Goal: Task Accomplishment & Management: Use online tool/utility

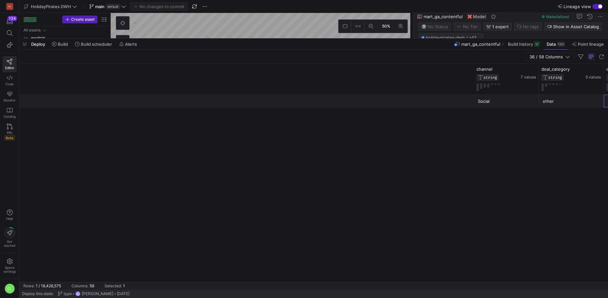
scroll to position [0, 561]
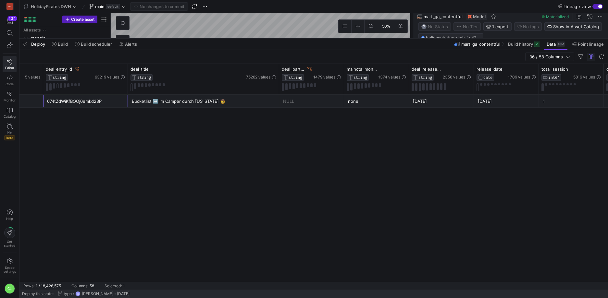
click at [209, 46] on div "Deploy Build Build scheduler Alerts mart_ga_contentful Build history Data 18M P…" at bounding box center [313, 44] width 589 height 11
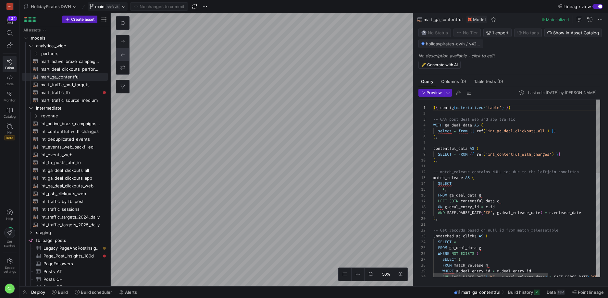
click at [128, 7] on div "HolidayPirates DWH main default No changes to commit" at bounding box center [118, 6] width 192 height 8
click at [123, 7] on icon at bounding box center [123, 6] width 5 height 5
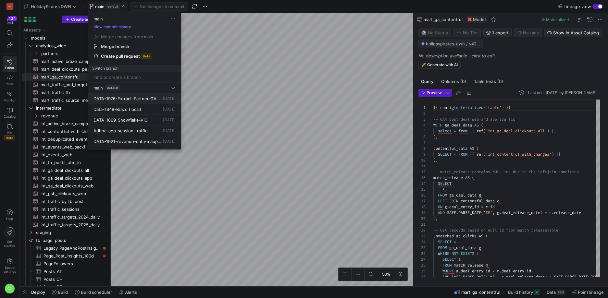
click at [136, 99] on span "DATA-1976-Extract-Partner-GA4-Data" at bounding box center [128, 98] width 68 height 5
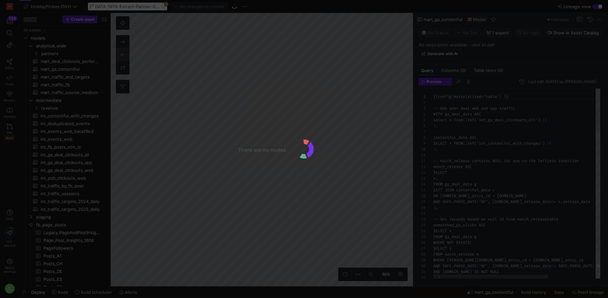
scroll to position [58, 0]
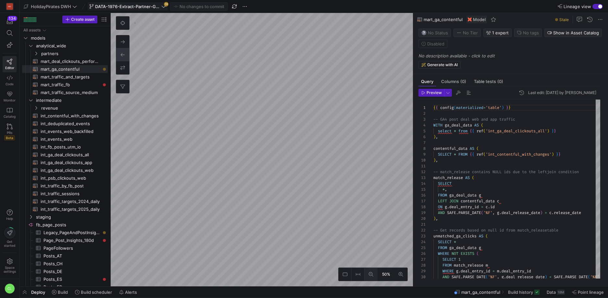
click at [371, 274] on icon at bounding box center [371, 275] width 5 height 5
click at [166, 6] on icon at bounding box center [163, 6] width 5 height 5
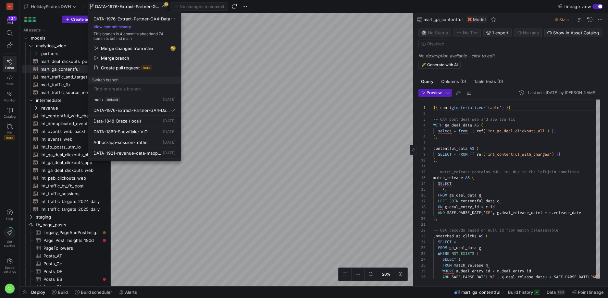
click at [418, 151] on div at bounding box center [304, 149] width 608 height 298
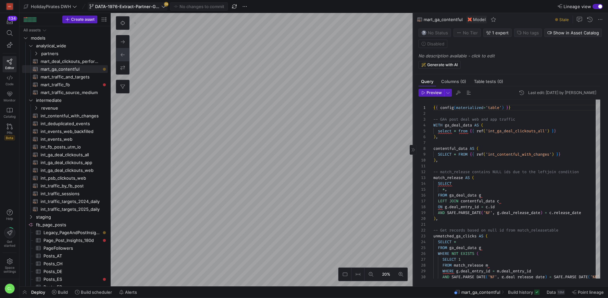
click at [414, 151] on icon at bounding box center [414, 150] width 4 height 4
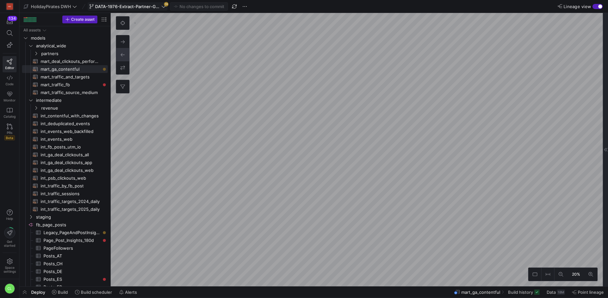
click at [162, 5] on icon at bounding box center [163, 6] width 5 height 5
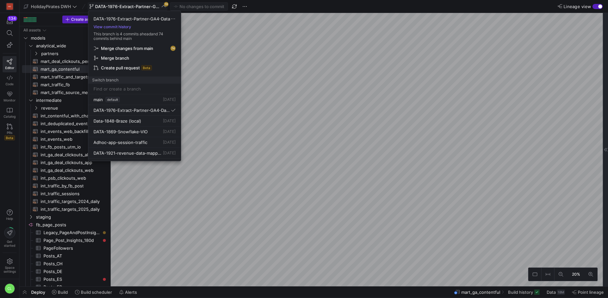
click at [146, 48] on span "Merge changes from main" at bounding box center [127, 48] width 52 height 5
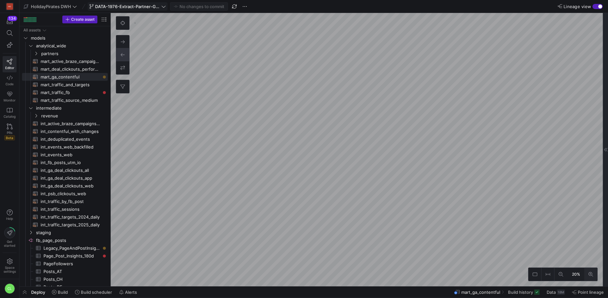
click at [591, 274] on icon at bounding box center [591, 275] width 5 height 5
click at [590, 273] on icon at bounding box center [591, 275] width 5 height 5
click at [605, 200] on div at bounding box center [605, 150] width 5 height 274
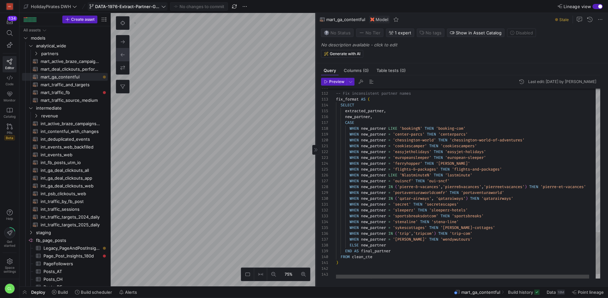
click at [200, 87] on as-split "75% 0 Query Columns (0) Table tests (0) Preview Last edit: [DATE] by Chayanon L…" at bounding box center [360, 150] width 498 height 274
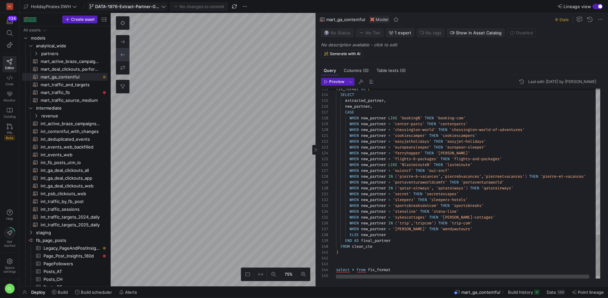
scroll to position [35, 121]
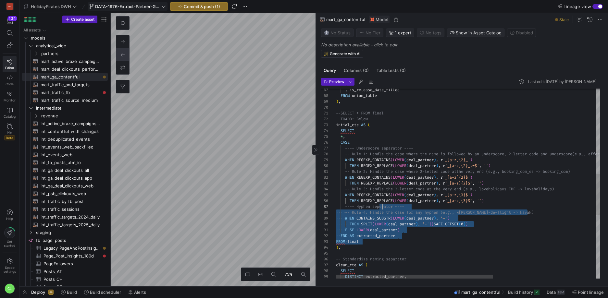
scroll to position [35, 47]
drag, startPoint x: 421, startPoint y: 239, endPoint x: 383, endPoint y: 207, distance: 49.5
click at [383, 207] on div "THEN REGEXP_REPLACE ( LOWER ( deal_partner ) , r '_[a-z]{2}$' , '' ) -- Rule 3:…" at bounding box center [554, 133] width 437 height 874
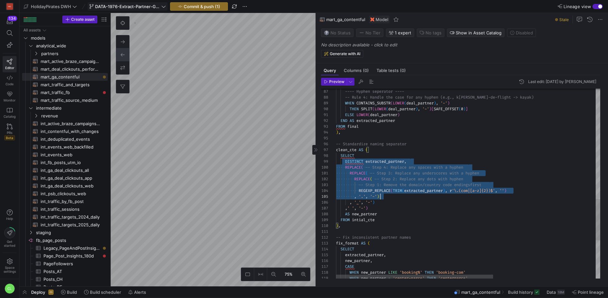
scroll to position [47, 5]
drag, startPoint x: 345, startPoint y: 160, endPoint x: 432, endPoint y: 228, distance: 110.0
click at [432, 228] on div "---- Hyphen seperator ---- -- Rule 4: Handle the case for any hyphen (e.g., k […" at bounding box center [554, 18] width 437 height 874
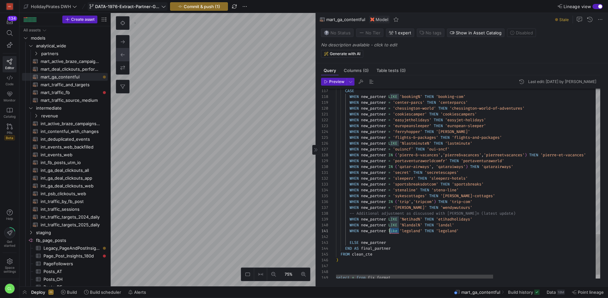
scroll to position [0, 54]
drag, startPoint x: 398, startPoint y: 231, endPoint x: 390, endPoint y: 232, distance: 8.2
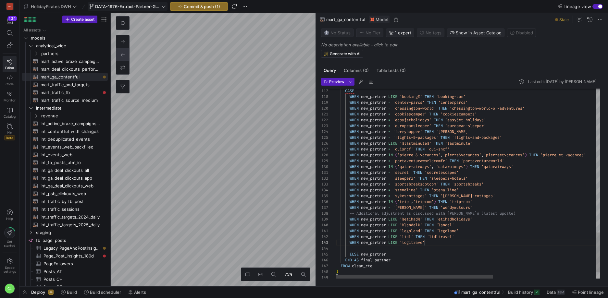
scroll to position [12, 91]
drag, startPoint x: 426, startPoint y: 244, endPoint x: 404, endPoint y: 245, distance: 22.4
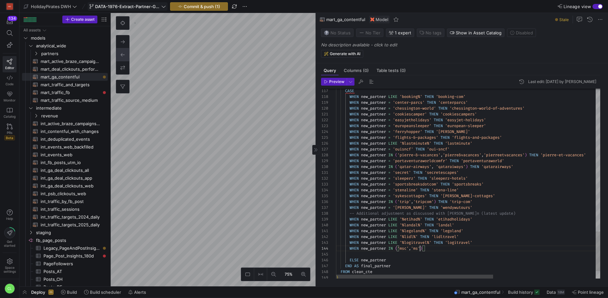
scroll to position [18, 86]
drag, startPoint x: 423, startPoint y: 250, endPoint x: 415, endPoint y: 250, distance: 7.8
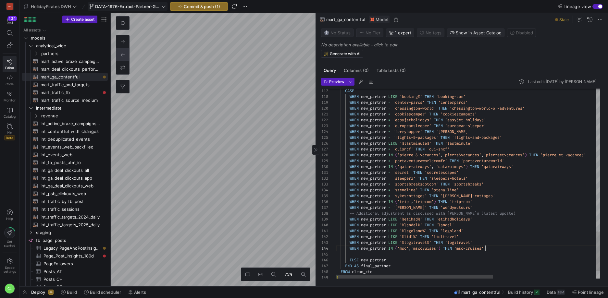
scroll to position [23, 0]
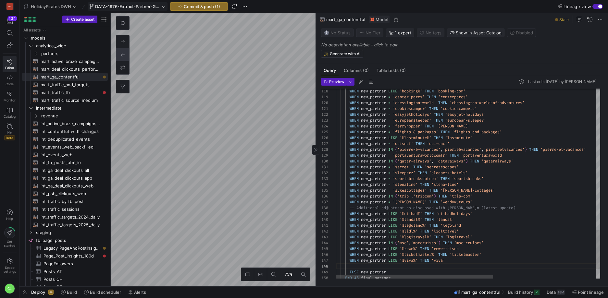
scroll to position [35, 112]
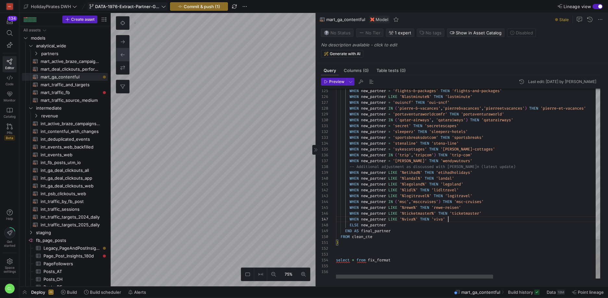
type textarea ") select * from fix_format"
click at [333, 80] on span "Preview" at bounding box center [336, 82] width 15 height 5
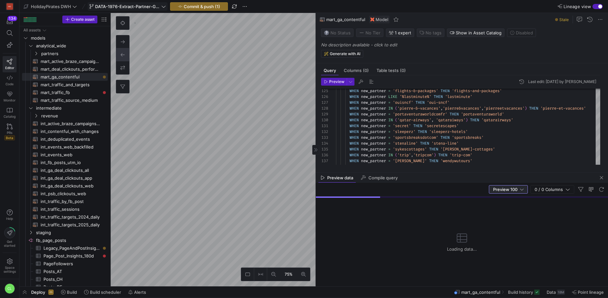
click at [524, 188] on div at bounding box center [522, 189] width 4 height 5
click at [512, 211] on span "Full Preview" at bounding box center [508, 210] width 33 height 5
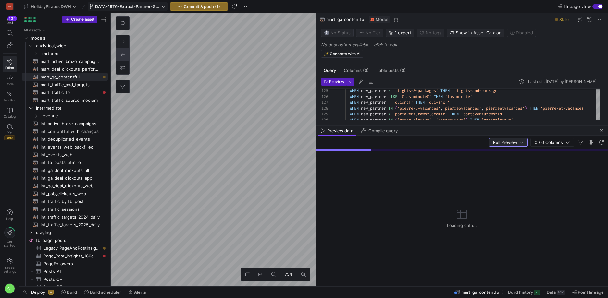
drag, startPoint x: 421, startPoint y: 173, endPoint x: 435, endPoint y: 115, distance: 59.6
click at [430, 125] on div at bounding box center [462, 126] width 292 height 3
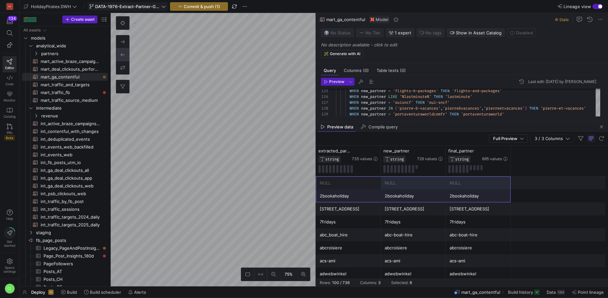
drag, startPoint x: 367, startPoint y: 186, endPoint x: 458, endPoint y: 196, distance: 92.0
drag, startPoint x: 474, startPoint y: 200, endPoint x: 468, endPoint y: 202, distance: 5.4
click at [474, 200] on div "2bookaholiday" at bounding box center [478, 196] width 57 height 13
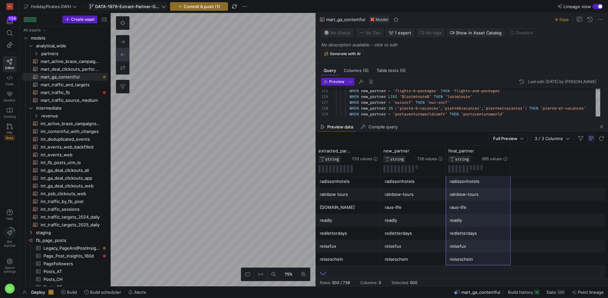
scroll to position [0, 0]
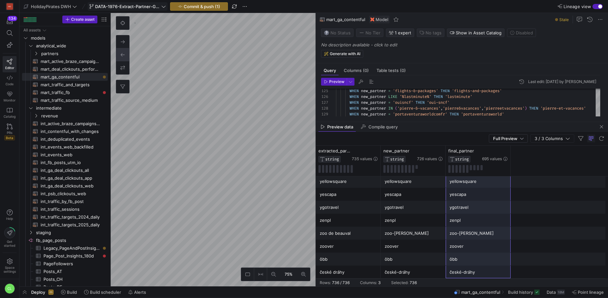
drag, startPoint x: 474, startPoint y: 187, endPoint x: 465, endPoint y: 269, distance: 81.7
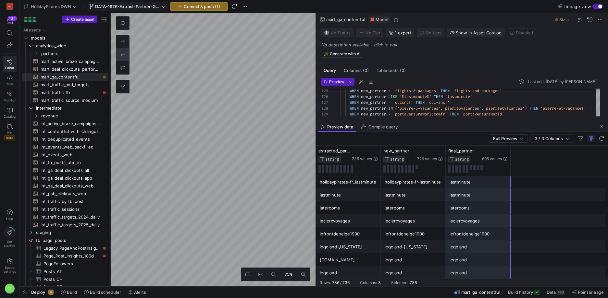
scroll to position [4617, 0]
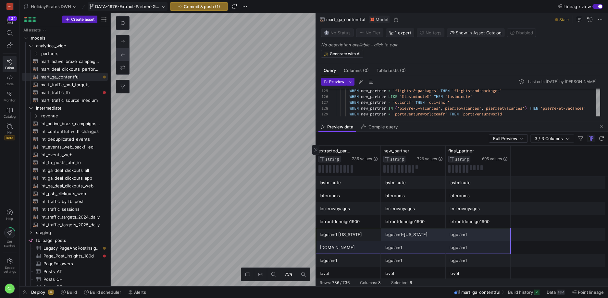
drag, startPoint x: 362, startPoint y: 239, endPoint x: 473, endPoint y: 263, distance: 113.2
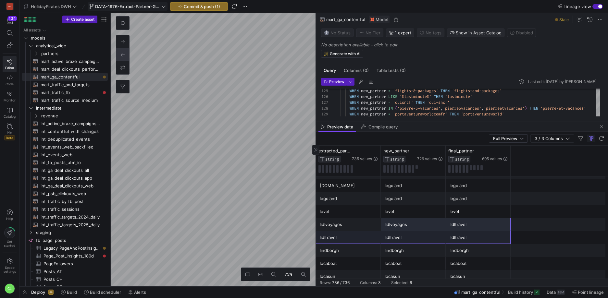
drag, startPoint x: 364, startPoint y: 233, endPoint x: 489, endPoint y: 239, distance: 125.2
click at [489, 239] on div "ladehesaexperiences ladehesaexperiences ladehesaexperiences landal_greenparks l…" at bounding box center [462, 270] width 292 height 9562
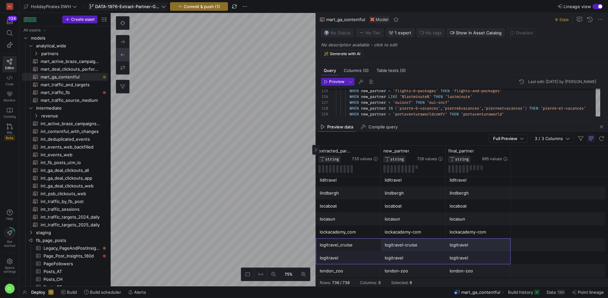
drag, startPoint x: 344, startPoint y: 251, endPoint x: 469, endPoint y: 253, distance: 125.4
click at [469, 253] on div "holidaypirates-fr_lastminute holidaypirates-fr-lastminute lastminute lastminute…" at bounding box center [462, 213] width 292 height 9562
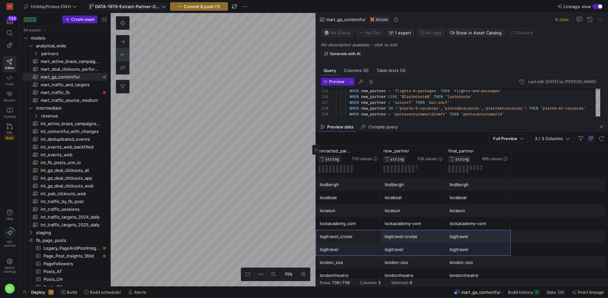
scroll to position [4862, 0]
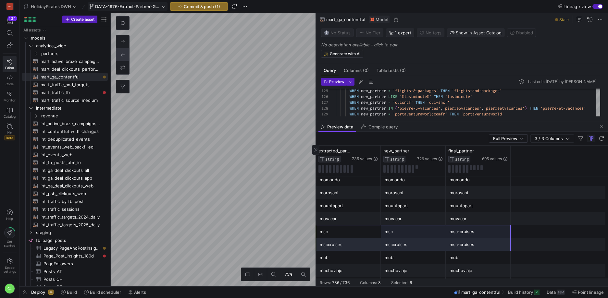
drag, startPoint x: 355, startPoint y: 233, endPoint x: 365, endPoint y: 234, distance: 10.4
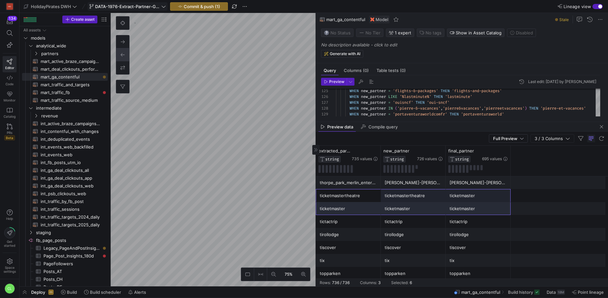
drag, startPoint x: 366, startPoint y: 199, endPoint x: 480, endPoint y: 220, distance: 115.9
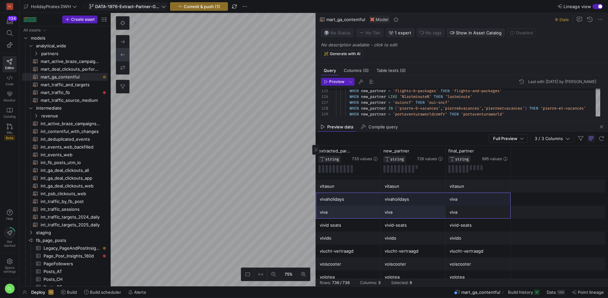
drag, startPoint x: 453, startPoint y: 211, endPoint x: 347, endPoint y: 201, distance: 106.7
click at [394, 216] on div "viva" at bounding box center [413, 212] width 57 height 13
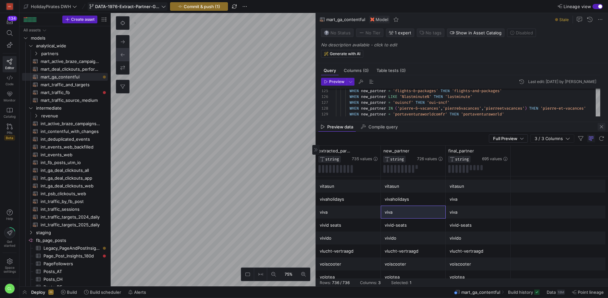
click at [598, 126] on span "button" at bounding box center [602, 127] width 8 height 8
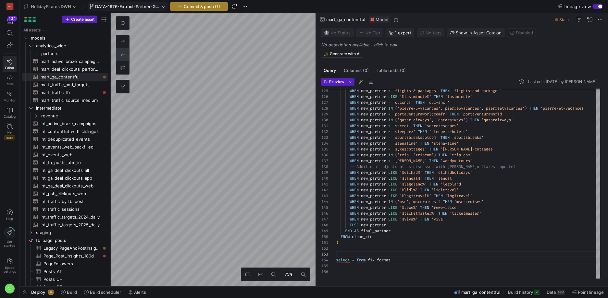
click at [197, 8] on span "Commit & push (1)" at bounding box center [202, 6] width 36 height 5
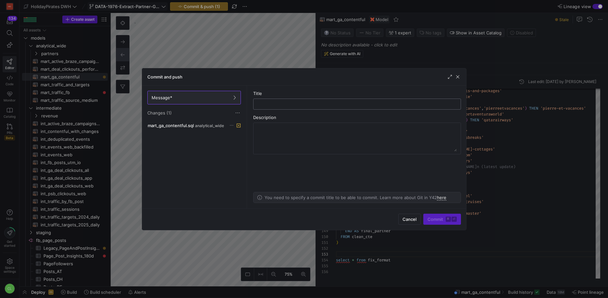
click at [279, 105] on input "text" at bounding box center [357, 104] width 197 height 5
type input "update partner condition"
click at [438, 220] on span "Commit ⌘ ⏎" at bounding box center [442, 219] width 29 height 5
